Goal: Task Accomplishment & Management: Manage account settings

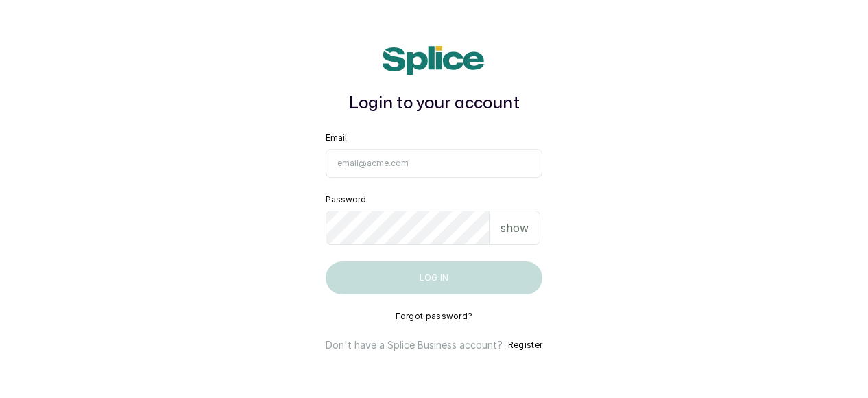
type input "[EMAIL_ADDRESS][DOMAIN_NAME]"
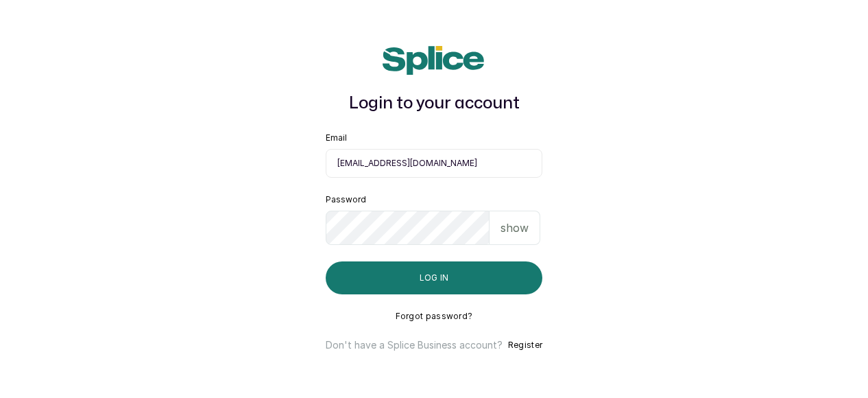
click at [516, 224] on p "show" at bounding box center [515, 228] width 28 height 16
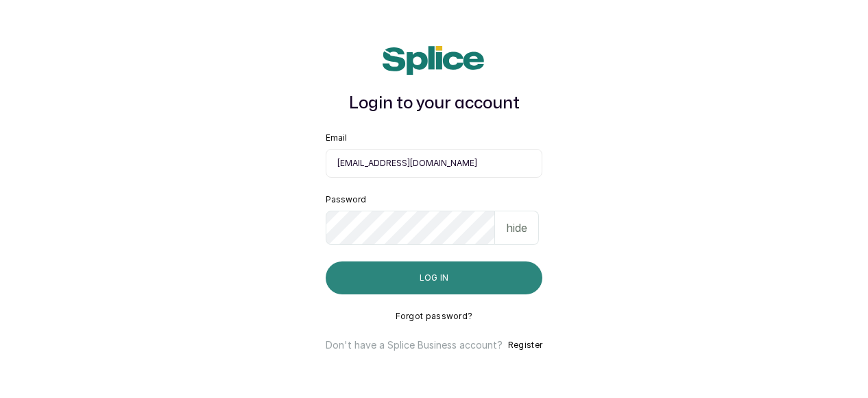
click at [436, 277] on button "Log in" at bounding box center [434, 277] width 217 height 33
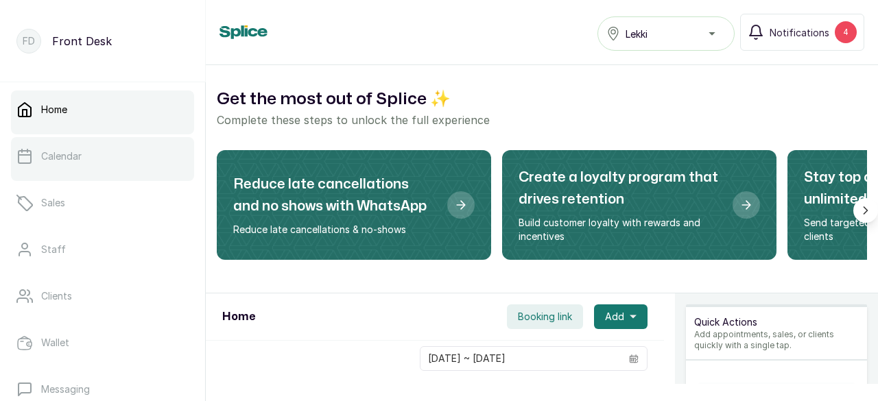
click at [108, 160] on link "Calendar" at bounding box center [102, 156] width 183 height 38
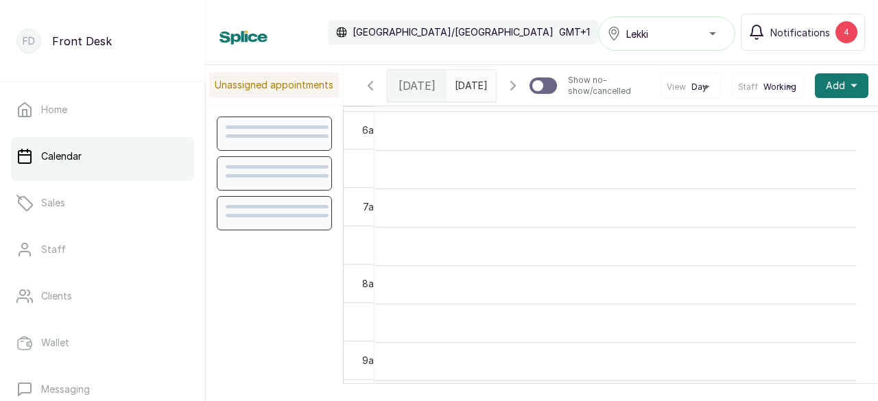
scroll to position [462, 0]
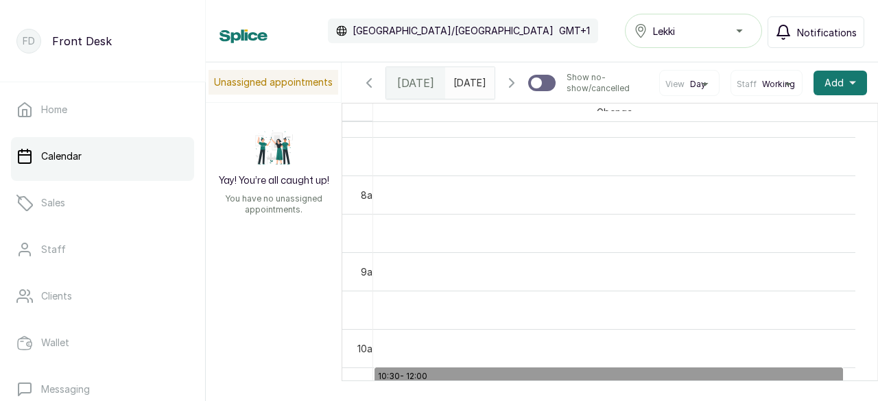
click at [833, 39] on span "Notifications" at bounding box center [827, 32] width 60 height 14
click at [834, 32] on span "Notifications" at bounding box center [827, 32] width 60 height 14
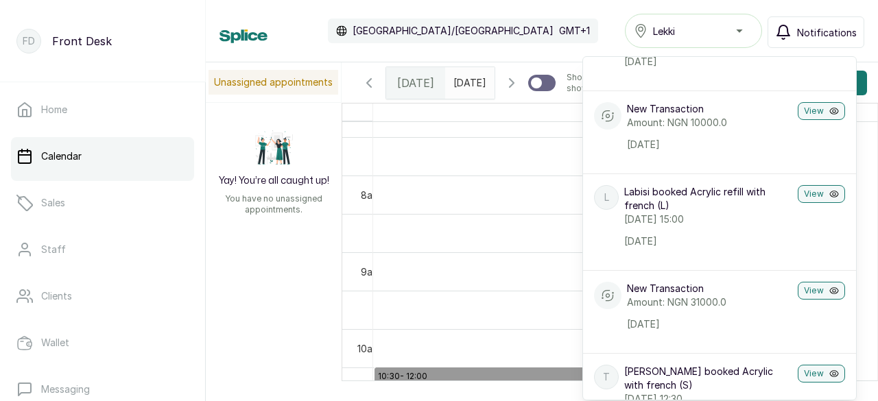
click at [824, 37] on span "Notifications" at bounding box center [827, 32] width 60 height 14
click at [825, 27] on span "Notifications" at bounding box center [827, 32] width 60 height 14
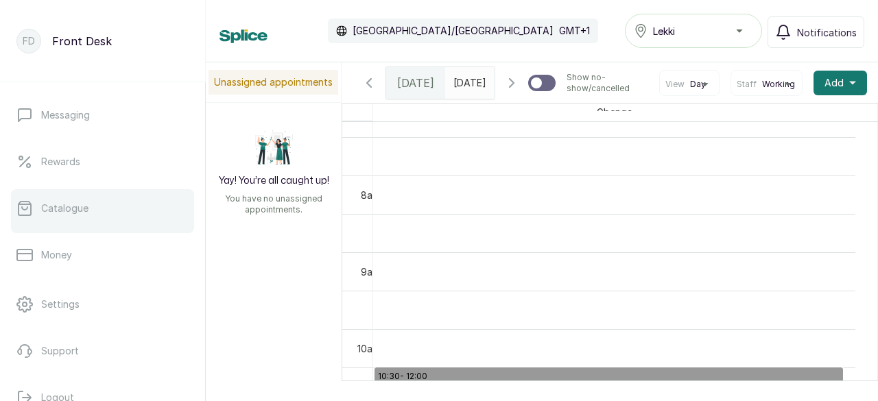
click at [80, 210] on p "Catalogue" at bounding box center [64, 209] width 47 height 14
